Goal: Check status: Check status

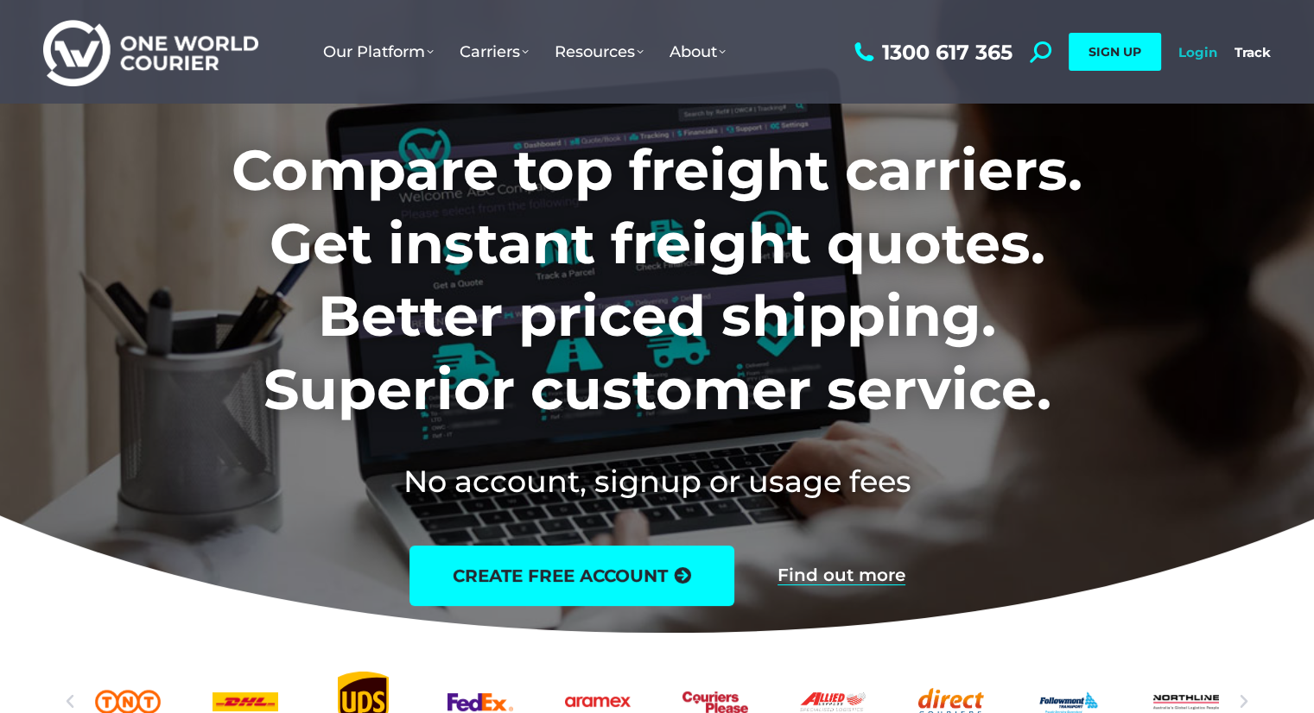
click at [1190, 48] on link "Login" at bounding box center [1197, 52] width 39 height 16
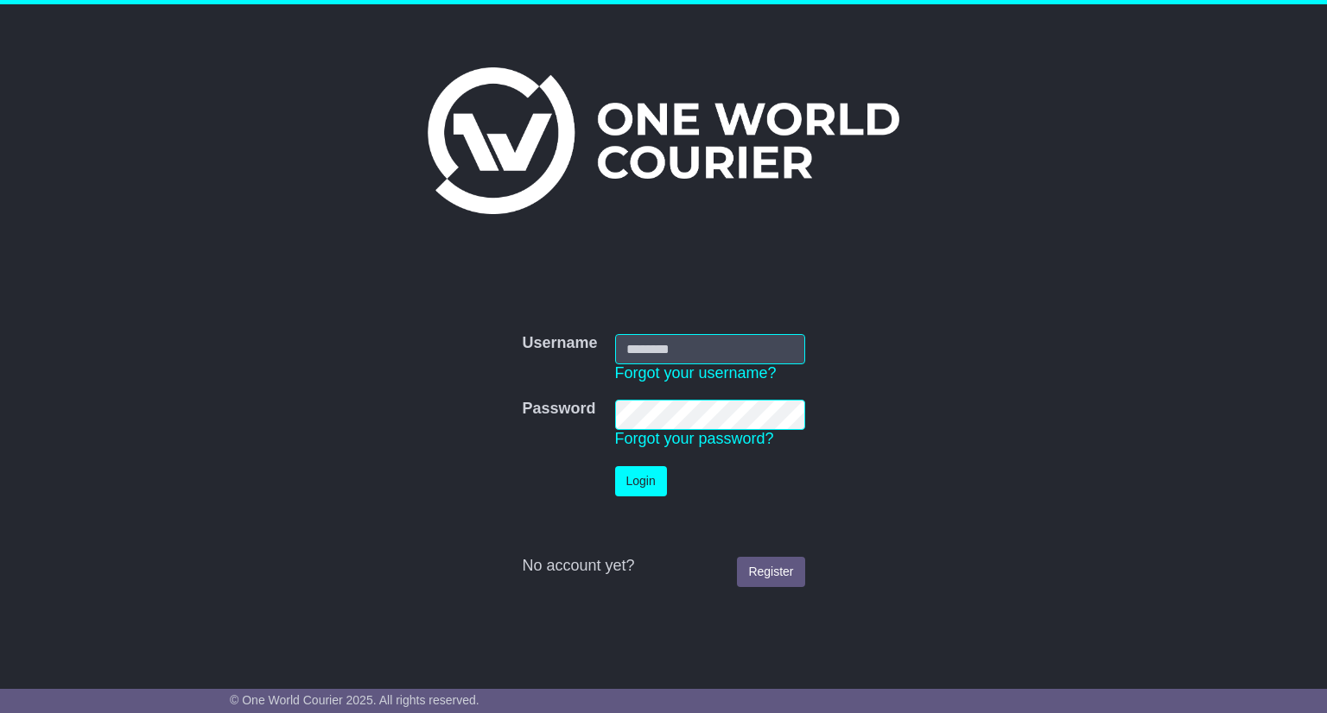
type input "**********"
click at [638, 485] on button "Login" at bounding box center [641, 481] width 52 height 30
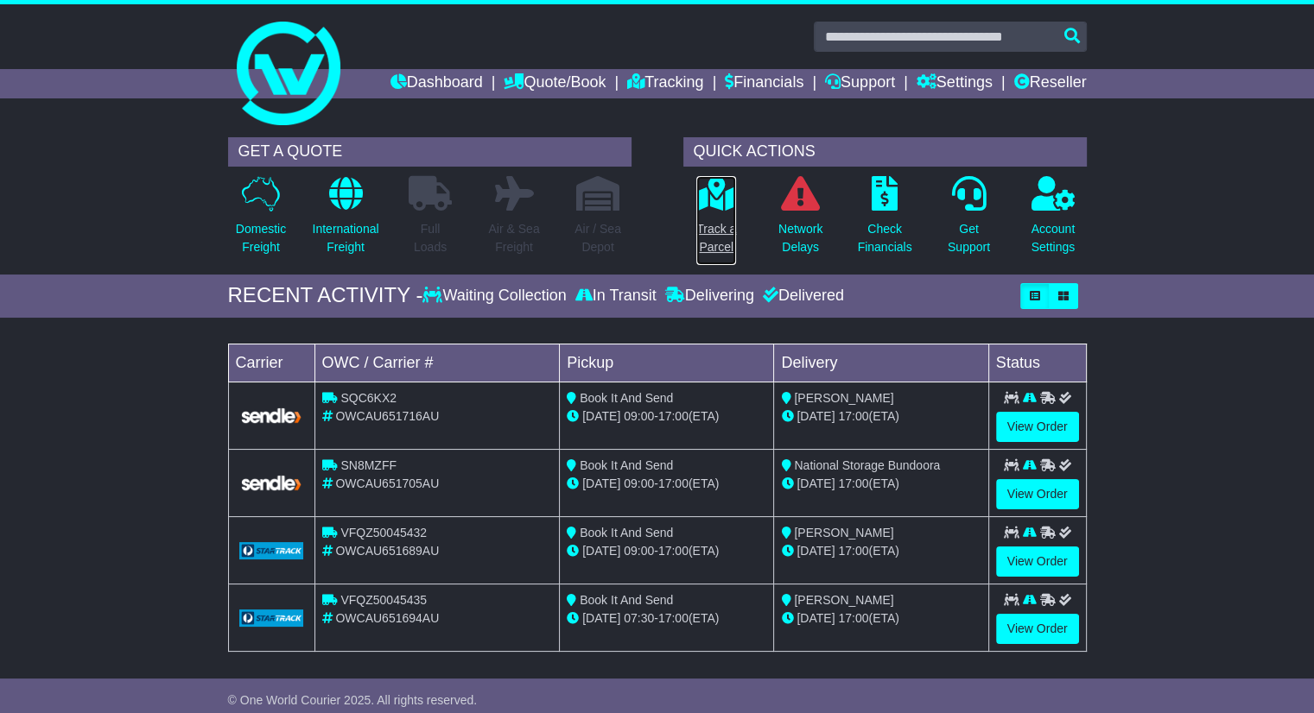
click at [732, 212] on link "Track a Parcel" at bounding box center [715, 220] width 41 height 91
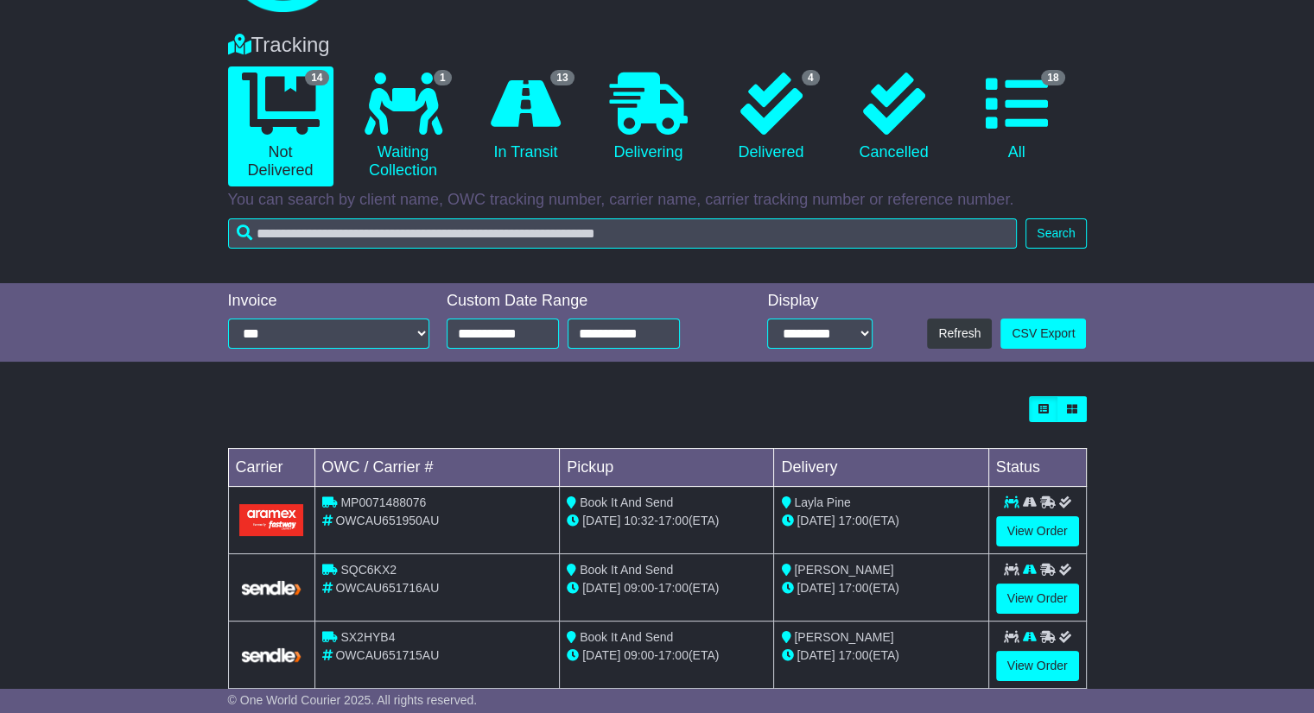
scroll to position [119, 0]
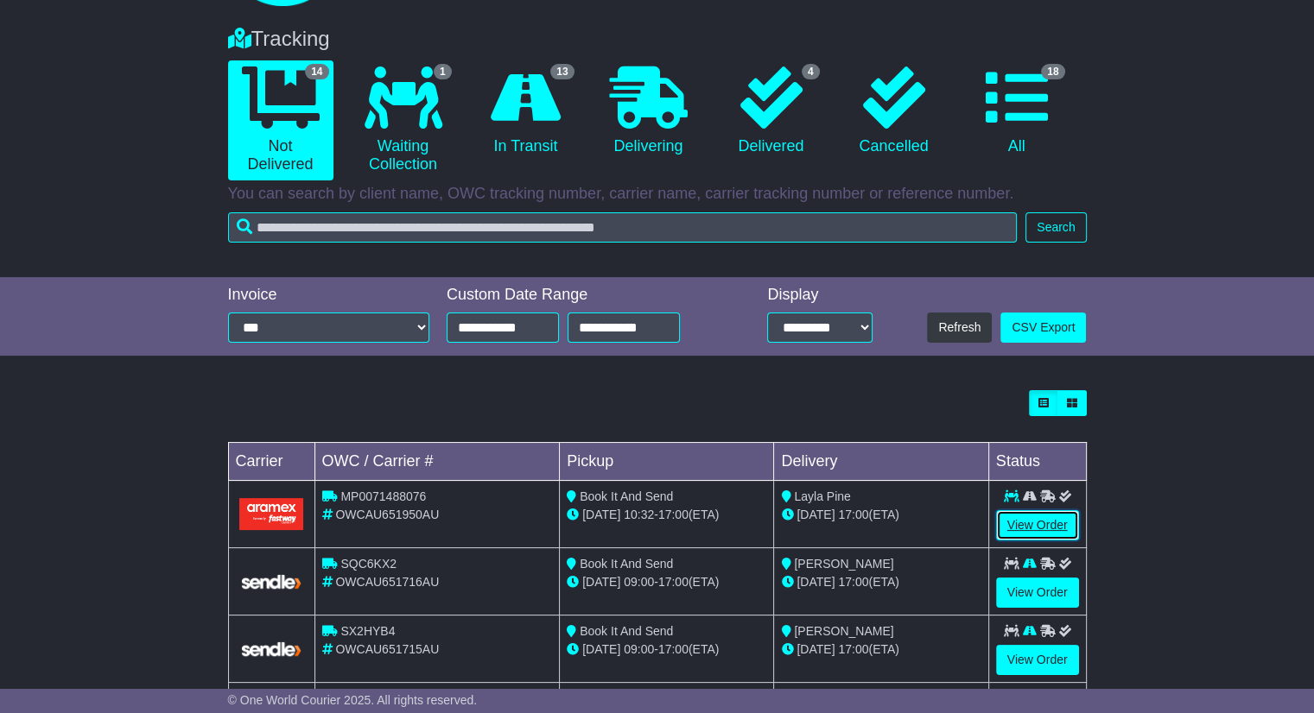
click at [1049, 526] on link "View Order" at bounding box center [1037, 525] width 83 height 30
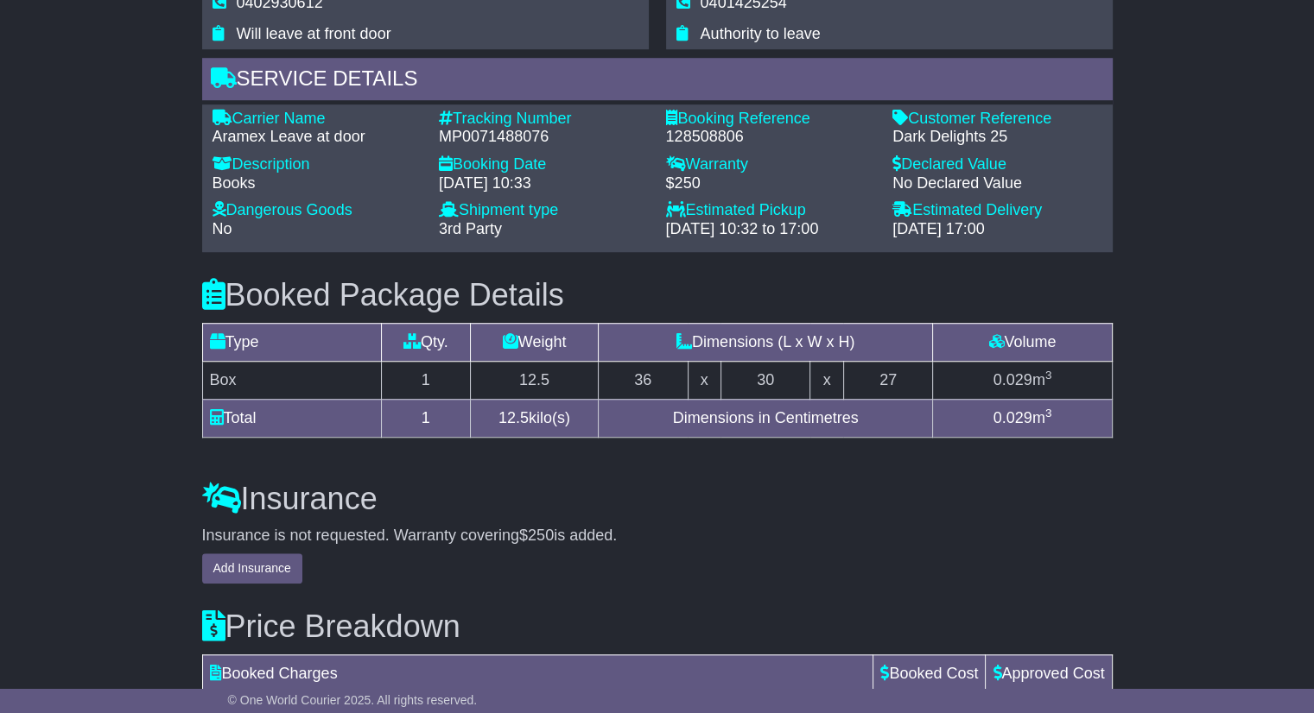
scroll to position [1302, 0]
click at [1094, 574] on div "Insurance is not requested. Warranty covering $250 is added. Add Insurance" at bounding box center [657, 555] width 910 height 58
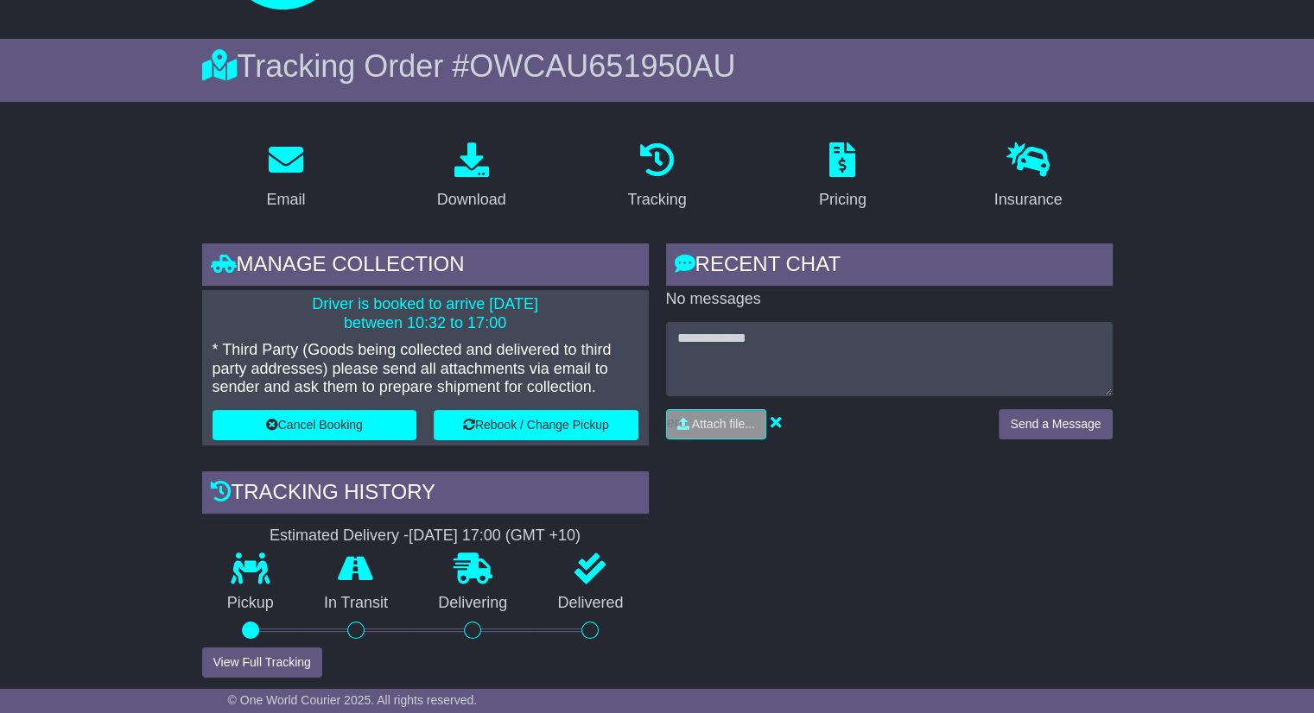
scroll to position [0, 0]
